Goal: Task Accomplishment & Management: Manage account settings

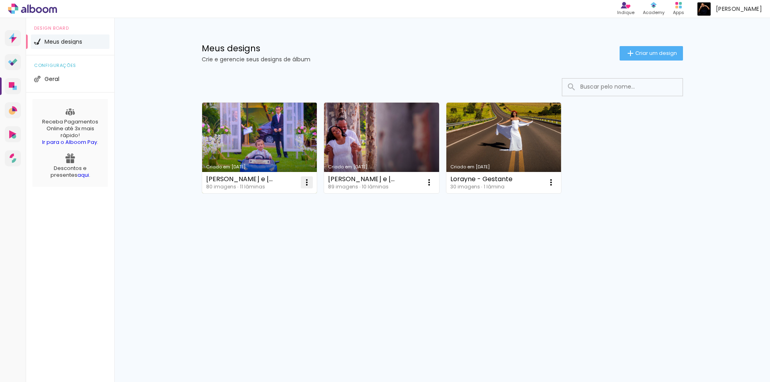
click at [305, 184] on iron-icon at bounding box center [307, 183] width 10 height 10
click at [290, 236] on paper-item "Excluir" at bounding box center [275, 236] width 79 height 16
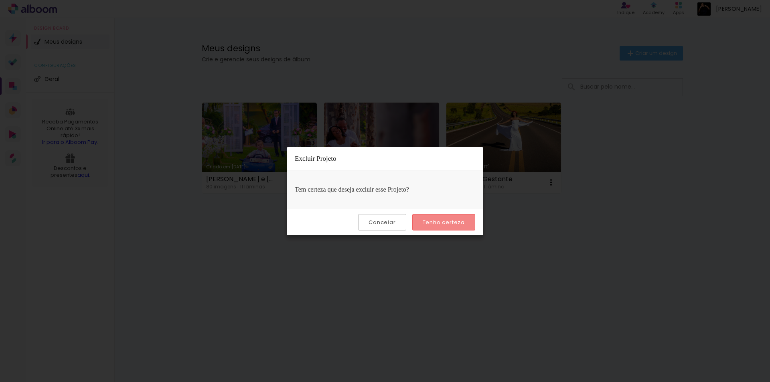
click at [0, 0] on slot "Tenho certeza" at bounding box center [0, 0] width 0 height 0
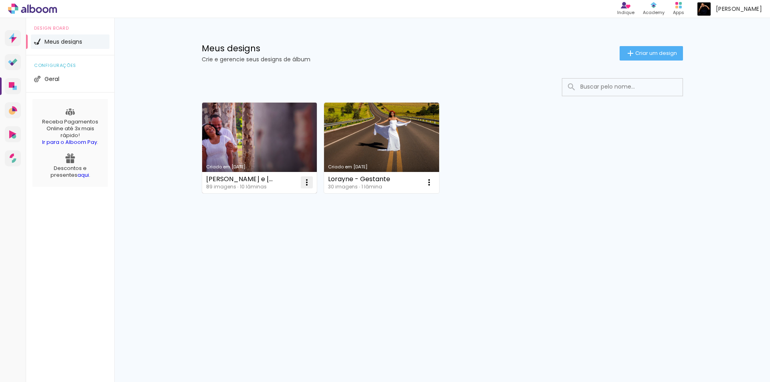
click at [306, 184] on iron-icon at bounding box center [307, 183] width 10 height 10
click at [291, 243] on paper-item "Excluir" at bounding box center [275, 236] width 79 height 16
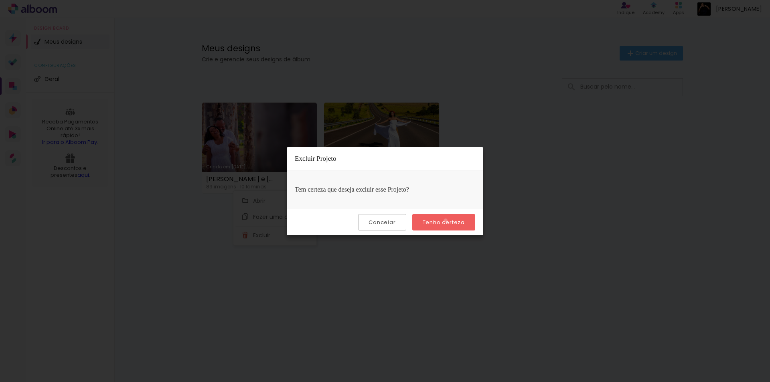
click at [0, 0] on slot "Tenho certeza" at bounding box center [0, 0] width 0 height 0
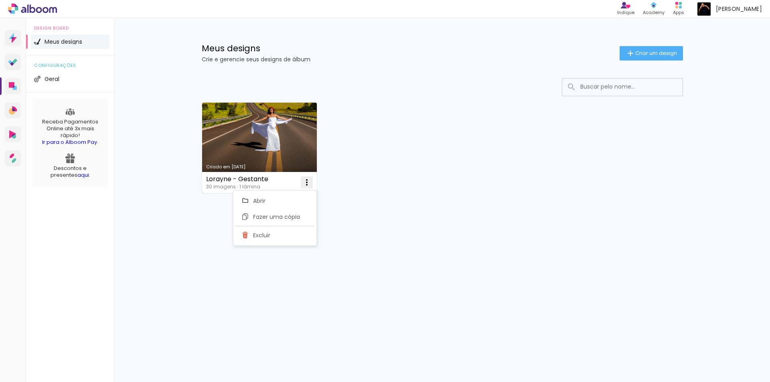
click at [308, 182] on iron-icon at bounding box center [307, 183] width 10 height 10
click at [306, 181] on iron-icon at bounding box center [307, 183] width 10 height 10
click at [298, 240] on paper-item "Excluir" at bounding box center [275, 236] width 79 height 16
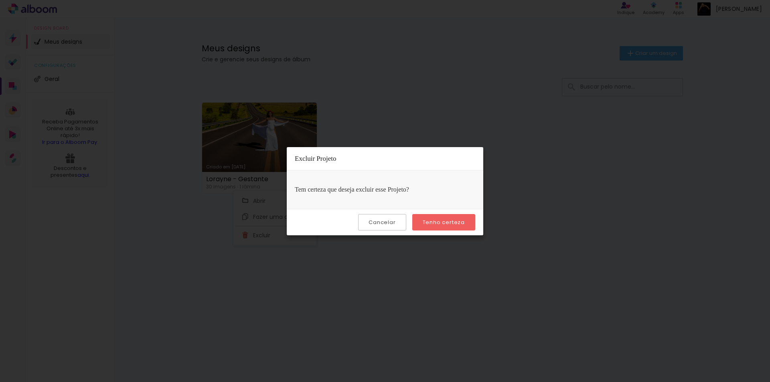
click at [424, 225] on paper-button "Tenho certeza" at bounding box center [443, 222] width 63 height 16
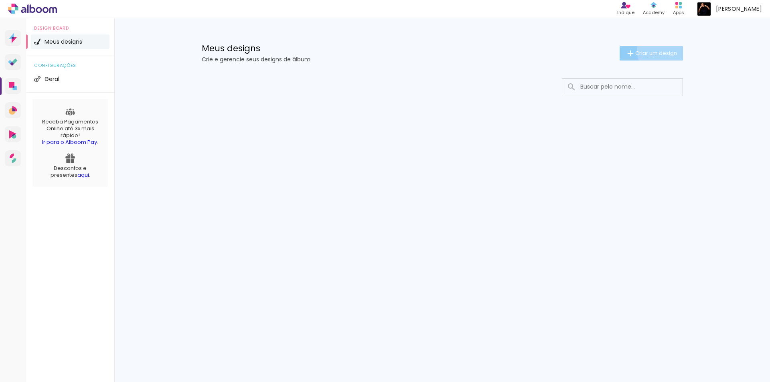
click at [660, 51] on span "Criar um design" at bounding box center [657, 53] width 42 height 5
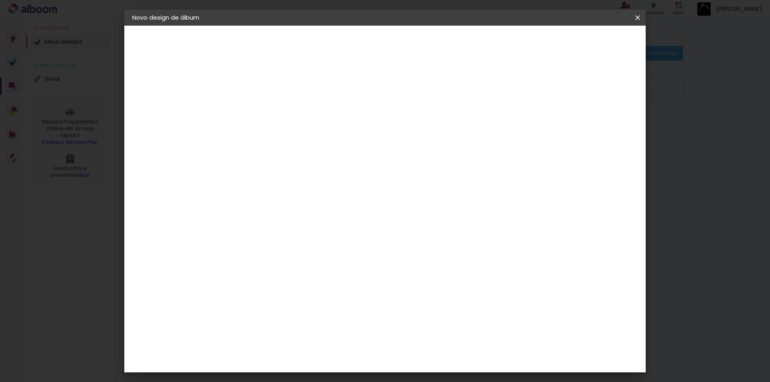
drag, startPoint x: 187, startPoint y: 80, endPoint x: 196, endPoint y: 85, distance: 10.1
click at [187, 81] on div "2. Especificações" at bounding box center [176, 82] width 88 height 10
click at [266, 99] on paper-input-container "Título do álbum" at bounding box center [264, 108] width 6 height 20
drag, startPoint x: 189, startPoint y: 83, endPoint x: 171, endPoint y: 136, distance: 56.7
click at [189, 84] on div "2. Especificações" at bounding box center [176, 82] width 88 height 10
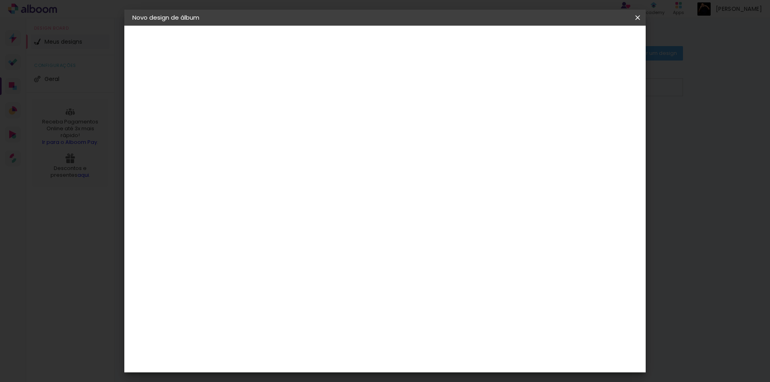
drag, startPoint x: 169, startPoint y: 140, endPoint x: 213, endPoint y: 135, distance: 44.0
click at [169, 141] on div "3. Revisão" at bounding box center [176, 140] width 88 height 10
click at [634, 16] on iron-icon at bounding box center [638, 18] width 10 height 8
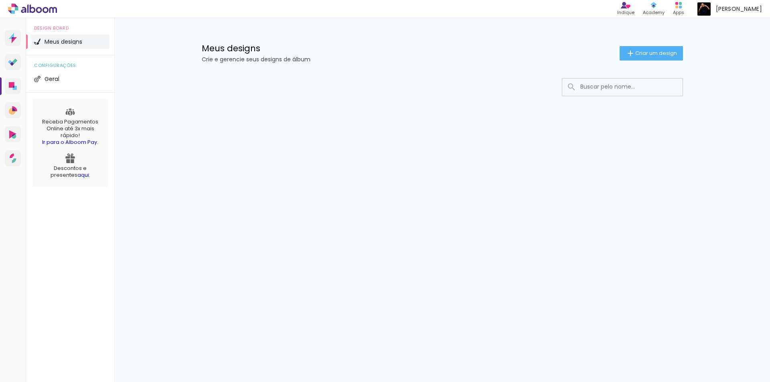
click at [82, 40] on span "Meus designs" at bounding box center [64, 42] width 38 height 6
click at [66, 79] on li "Geral" at bounding box center [70, 79] width 79 height 14
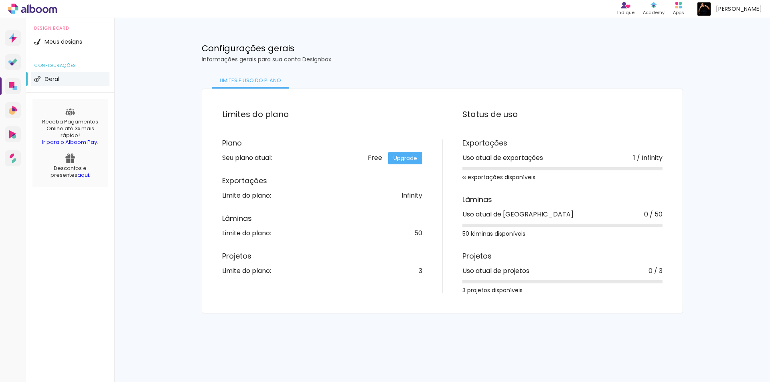
click at [372, 158] on div "Free Upgrade" at bounding box center [395, 158] width 55 height 6
click at [382, 169] on div "Plano Seu plano atual: Free Upgrade Exportações Limite do plano: Infinity Lâmin…" at bounding box center [332, 207] width 220 height 135
click at [10, 85] on icon at bounding box center [12, 85] width 6 height 6
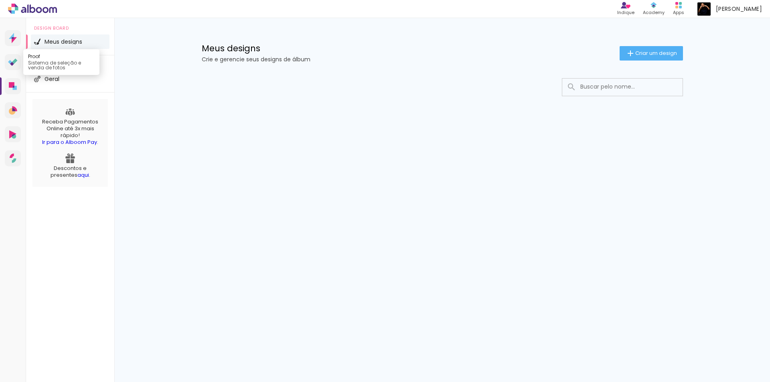
click at [15, 61] on icon at bounding box center [14, 61] width 5 height 5
